Goal: Task Accomplishment & Management: Use online tool/utility

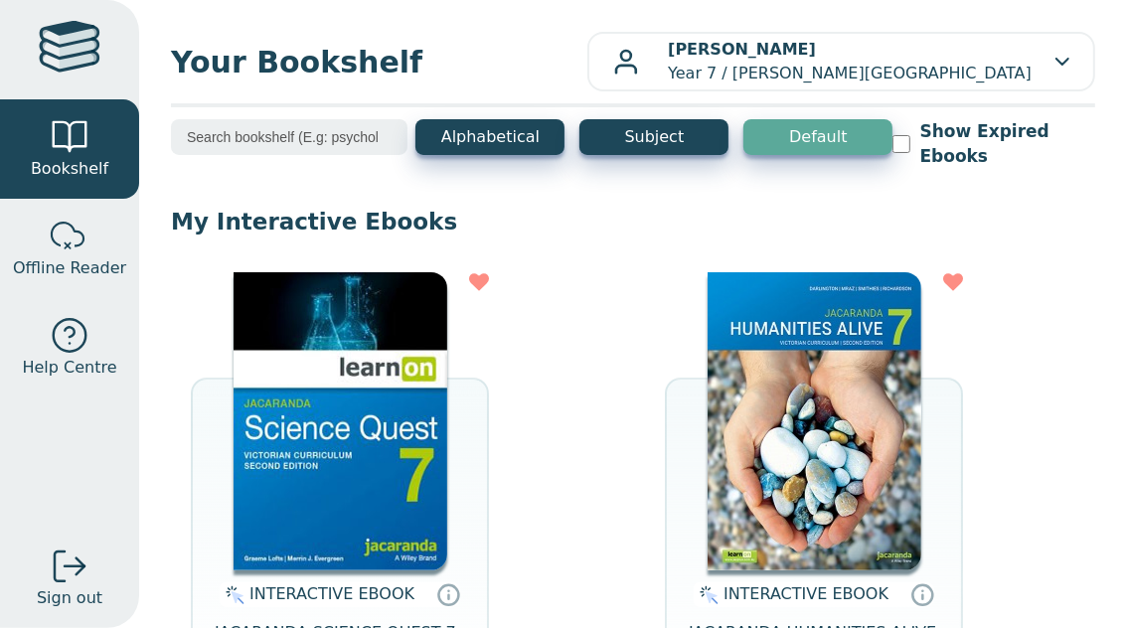
click at [300, 429] on img at bounding box center [340, 421] width 214 height 298
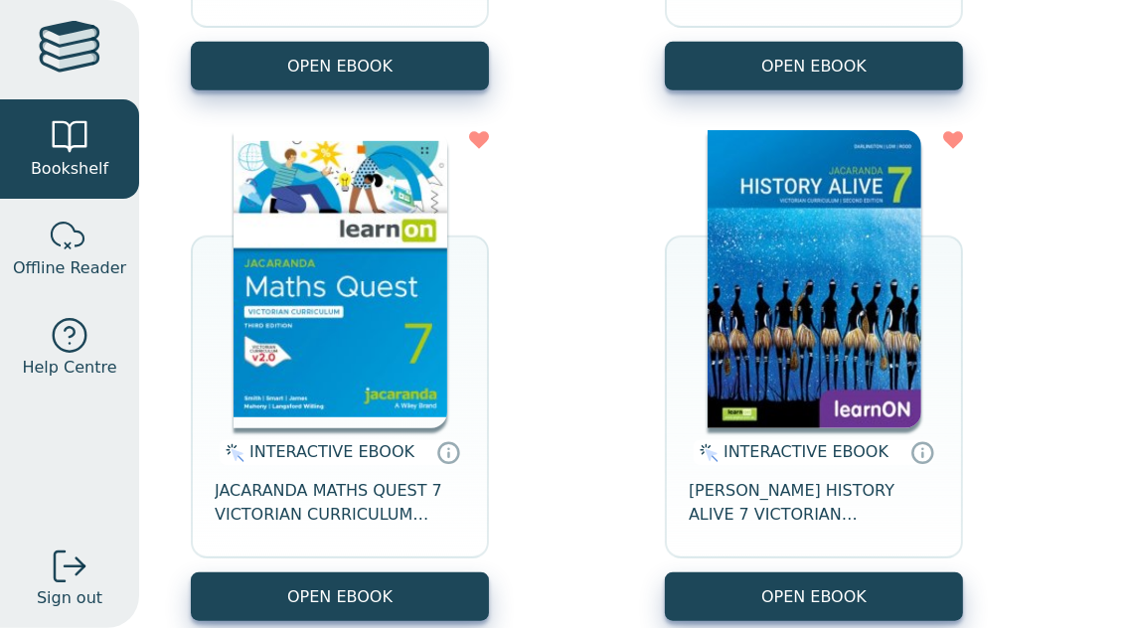
scroll to position [707, 0]
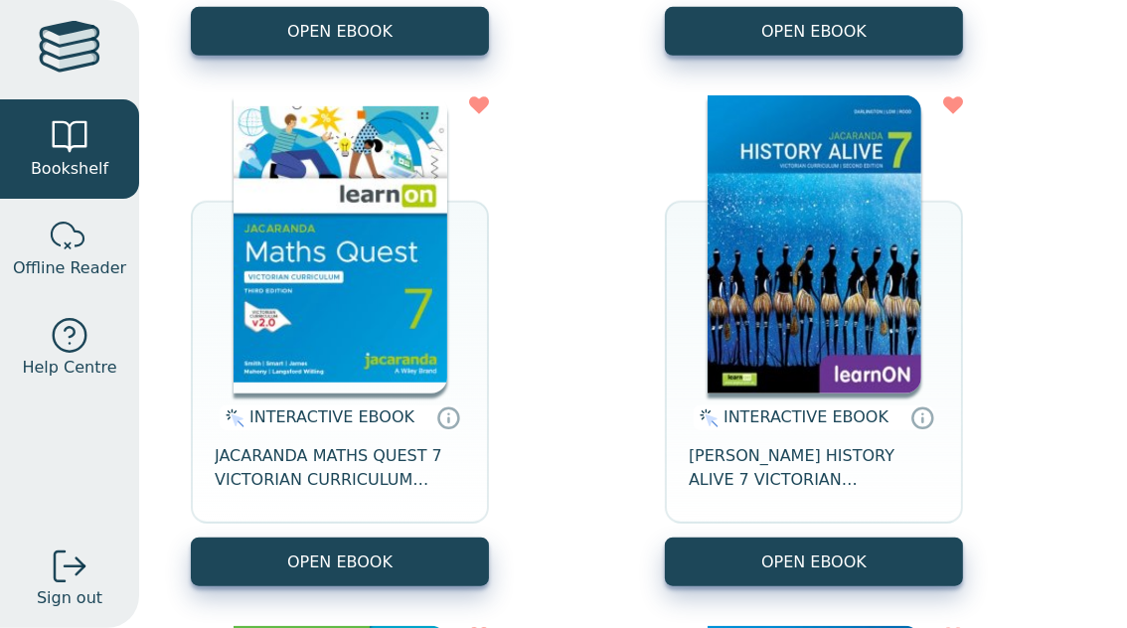
click at [381, 265] on img at bounding box center [340, 244] width 214 height 298
click at [299, 293] on img at bounding box center [340, 244] width 214 height 298
